Goal: Task Accomplishment & Management: Use online tool/utility

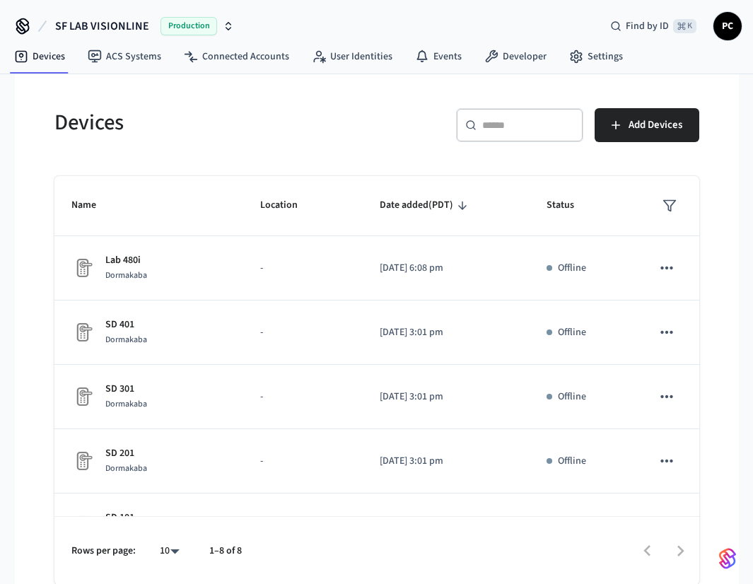
click at [712, 35] on div "Find by ID ⌘ K PC" at bounding box center [670, 26] width 143 height 30
click at [717, 33] on span "PC" at bounding box center [727, 25] width 25 height 25
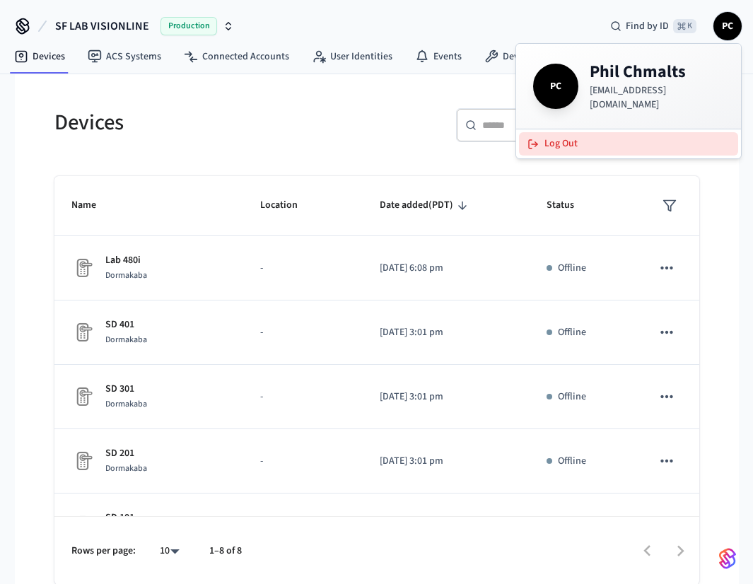
click at [601, 139] on button "Log Out" at bounding box center [628, 143] width 219 height 23
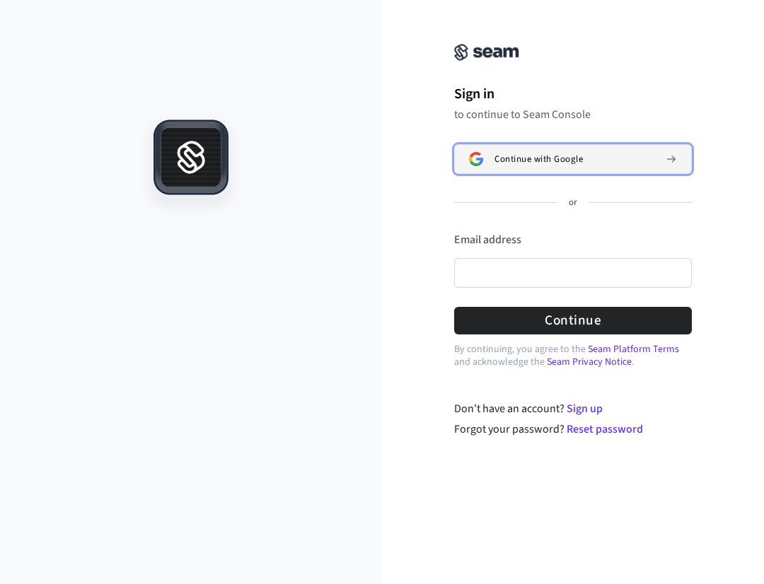
click at [532, 156] on span "Continue with Google" at bounding box center [538, 158] width 88 height 11
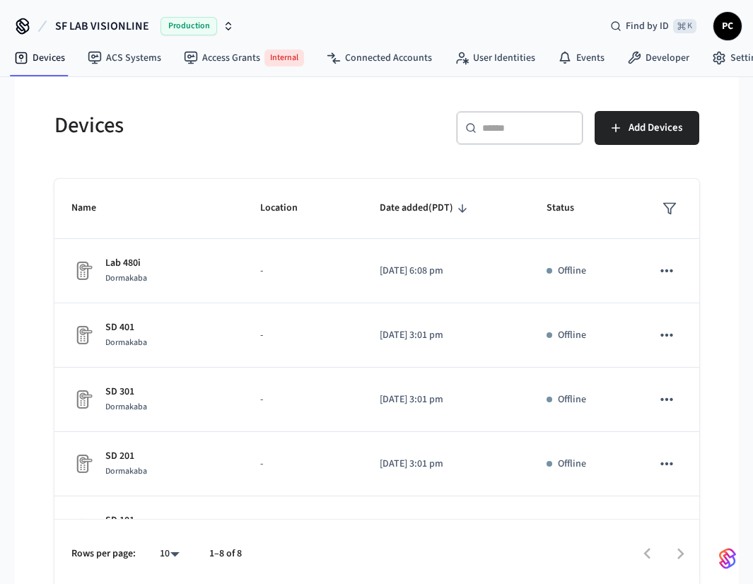
click at [713, 71] on nav "Devices ACS Systems Access Grants Internal Connected Accounts User Identities E…" at bounding box center [390, 58] width 774 height 35
click at [717, 62] on icon at bounding box center [719, 58] width 14 height 14
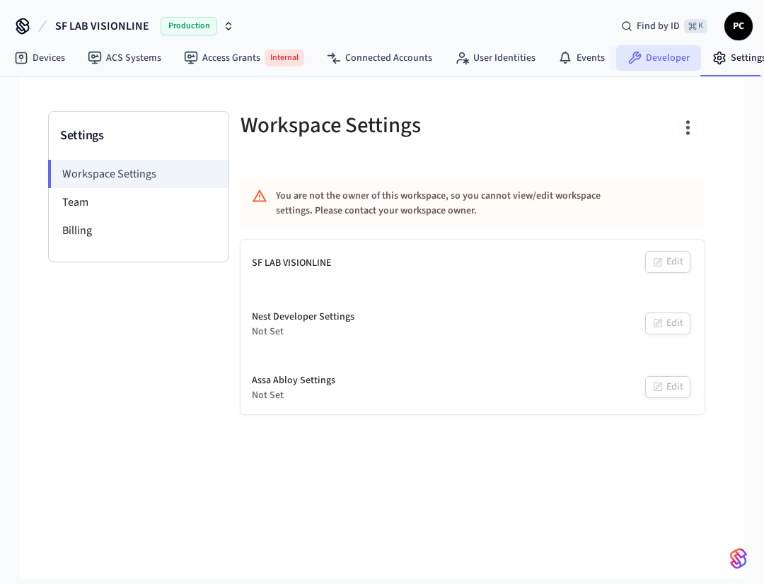
click at [638, 50] on link "Developer" at bounding box center [658, 57] width 85 height 25
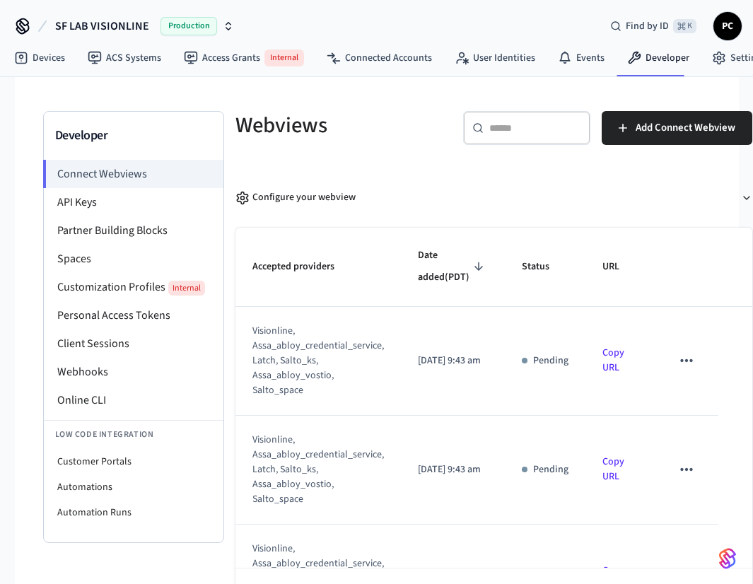
click at [129, 34] on span "SF LAB VISIONLINE" at bounding box center [102, 26] width 94 height 17
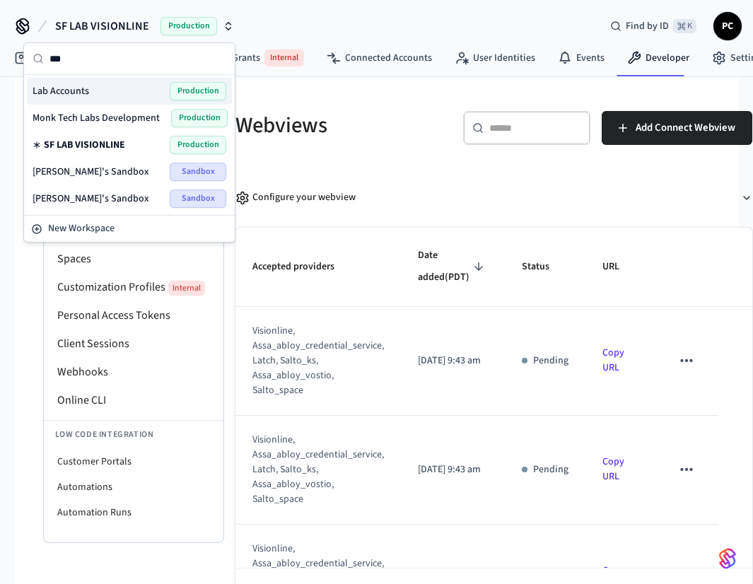
type input "***"
click at [103, 90] on div "Lab Accounts Production" at bounding box center [130, 91] width 194 height 18
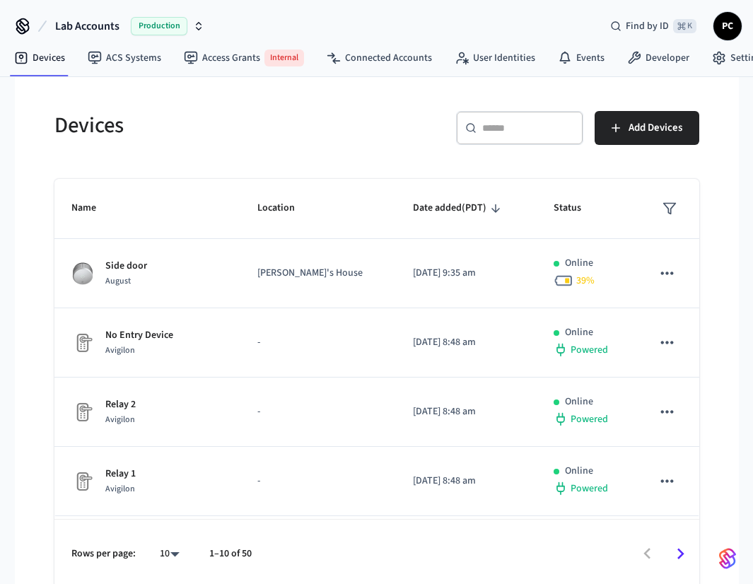
click at [195, 144] on div "Devices" at bounding box center [202, 125] width 331 height 62
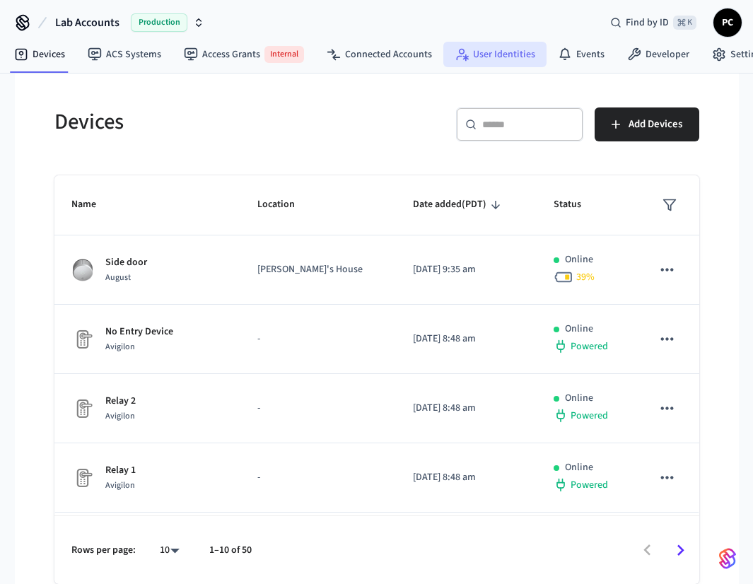
drag, startPoint x: 335, startPoint y: 137, endPoint x: 465, endPoint y: 62, distance: 150.1
click at [335, 138] on div "Devices" at bounding box center [202, 121] width 331 height 62
click at [645, 53] on link "Developer" at bounding box center [658, 54] width 85 height 25
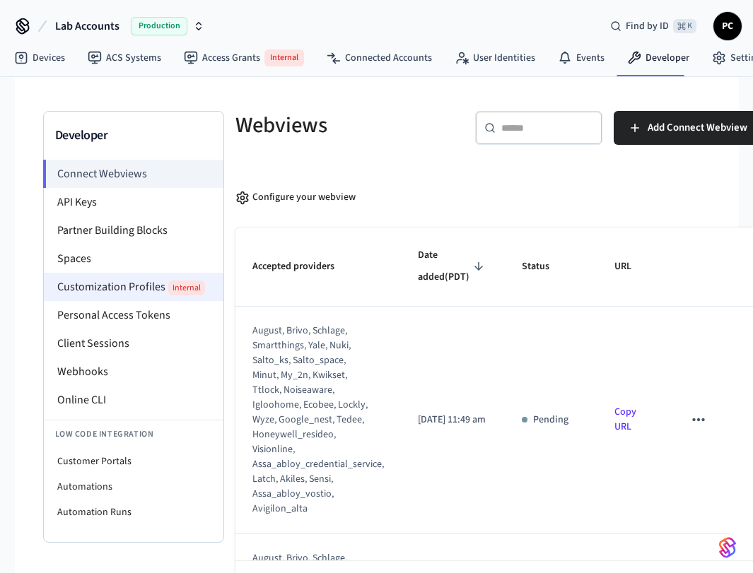
click at [117, 292] on li "Customization Profiles Internal" at bounding box center [134, 287] width 180 height 28
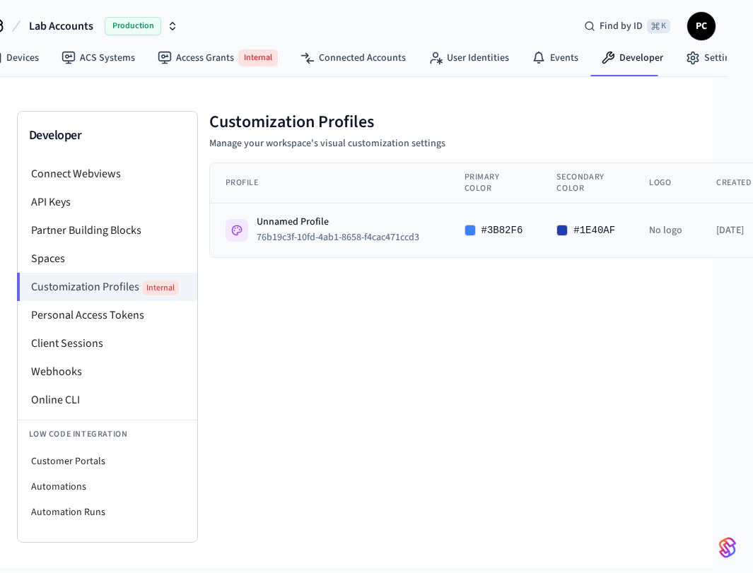
scroll to position [0, 138]
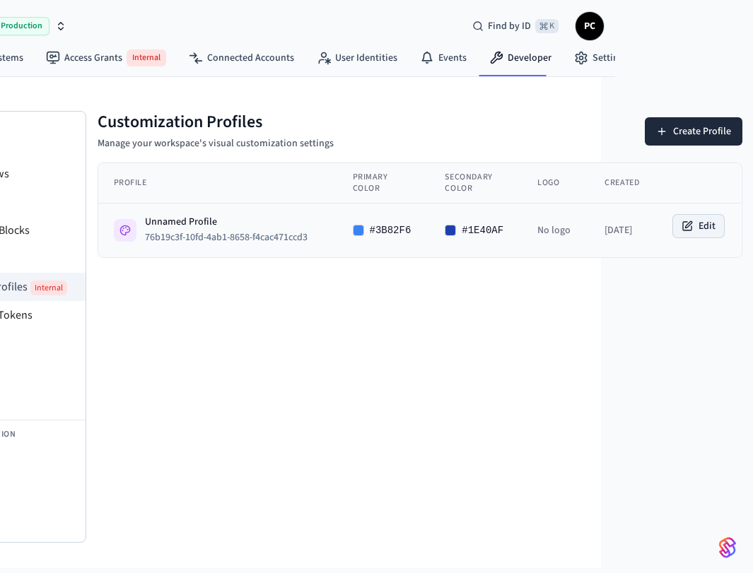
click at [702, 224] on button "Edit" at bounding box center [698, 226] width 51 height 23
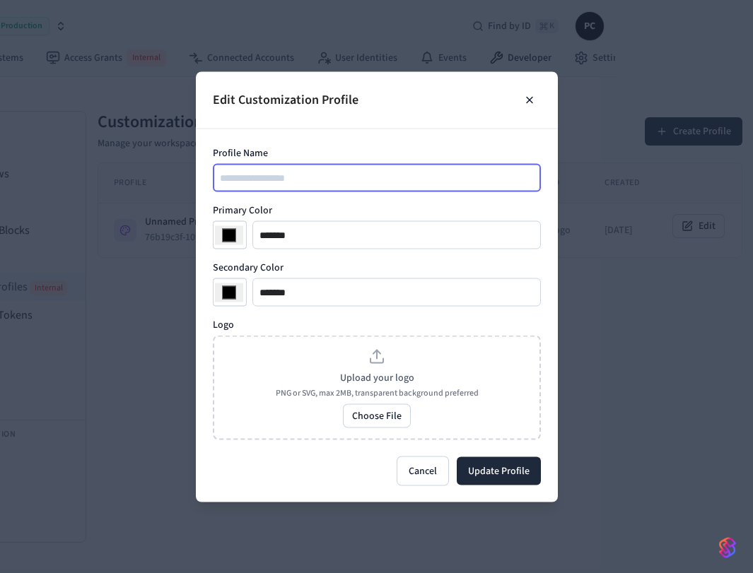
click at [324, 171] on input "Profile Name" at bounding box center [377, 177] width 327 height 17
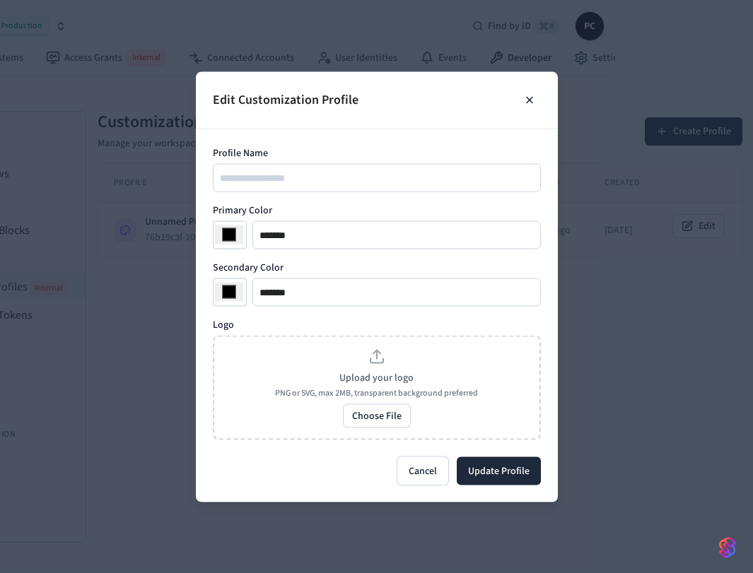
click at [337, 131] on form "Profile Name Primary Color ******* ******* Secondary Color ******* ******* Logo…" at bounding box center [377, 315] width 362 height 373
click at [269, 196] on div "Profile Name Primary Color ******* ******* Secondary Color ******* ******* Logo…" at bounding box center [377, 293] width 328 height 294
click at [276, 186] on div at bounding box center [377, 177] width 328 height 28
click at [530, 93] on button at bounding box center [529, 99] width 23 height 23
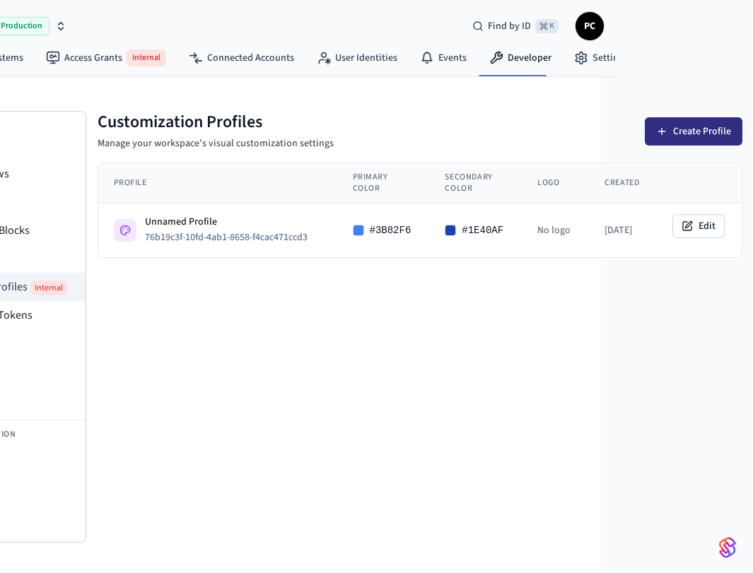
click at [676, 127] on button "Create Profile" at bounding box center [694, 131] width 98 height 28
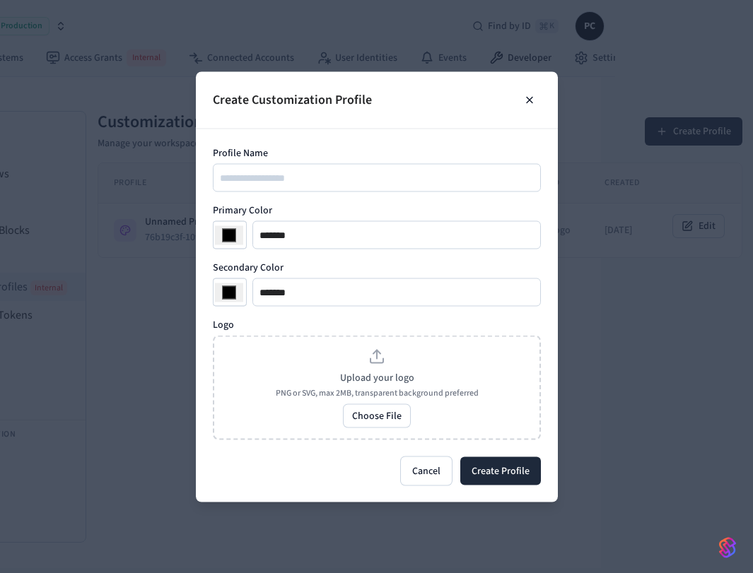
scroll to position [6, 138]
click at [535, 99] on button at bounding box center [529, 99] width 23 height 23
type input "*******"
